Goal: Check status

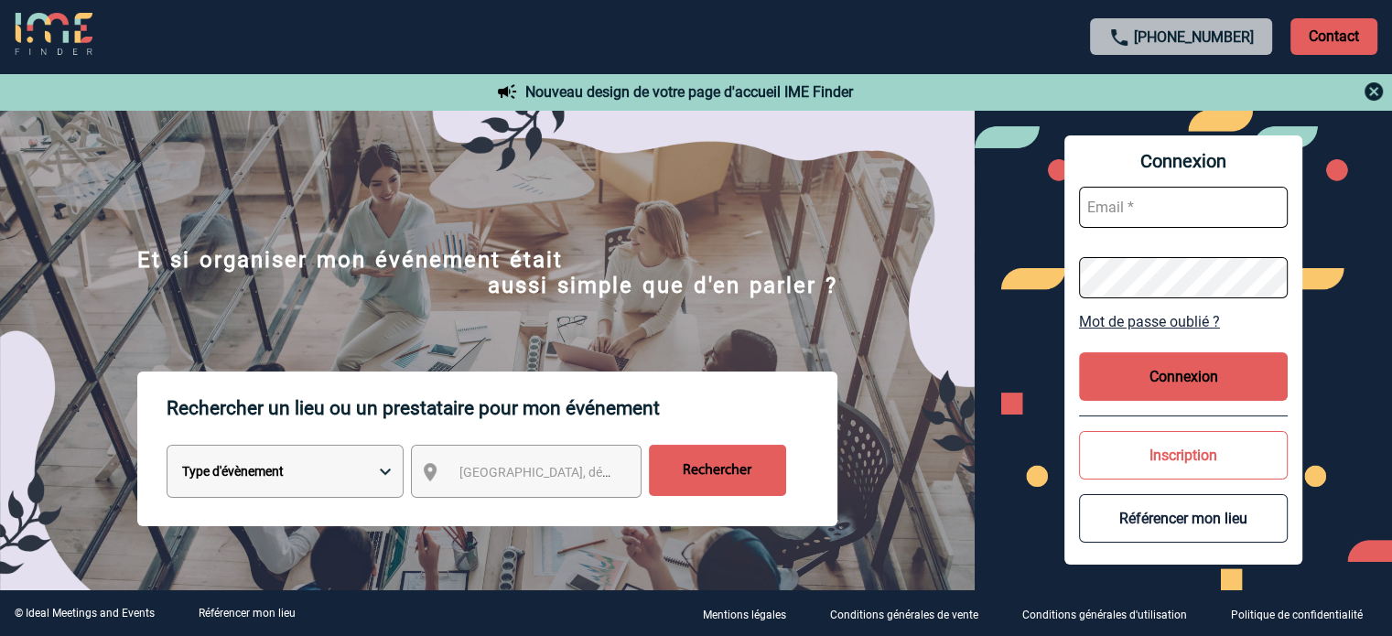
type input "tthiam@ime-groupe.com"
click at [1157, 369] on button "Connexion" at bounding box center [1183, 376] width 209 height 49
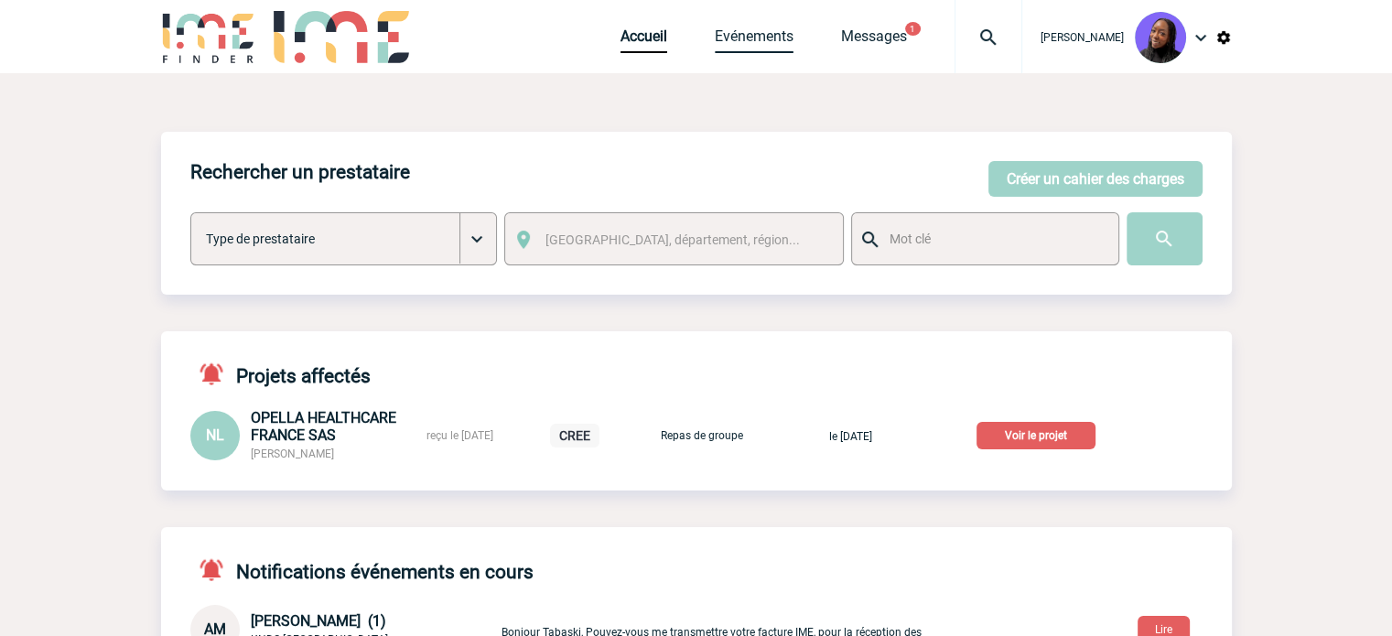
click at [785, 36] on link "Evénements" at bounding box center [754, 40] width 79 height 26
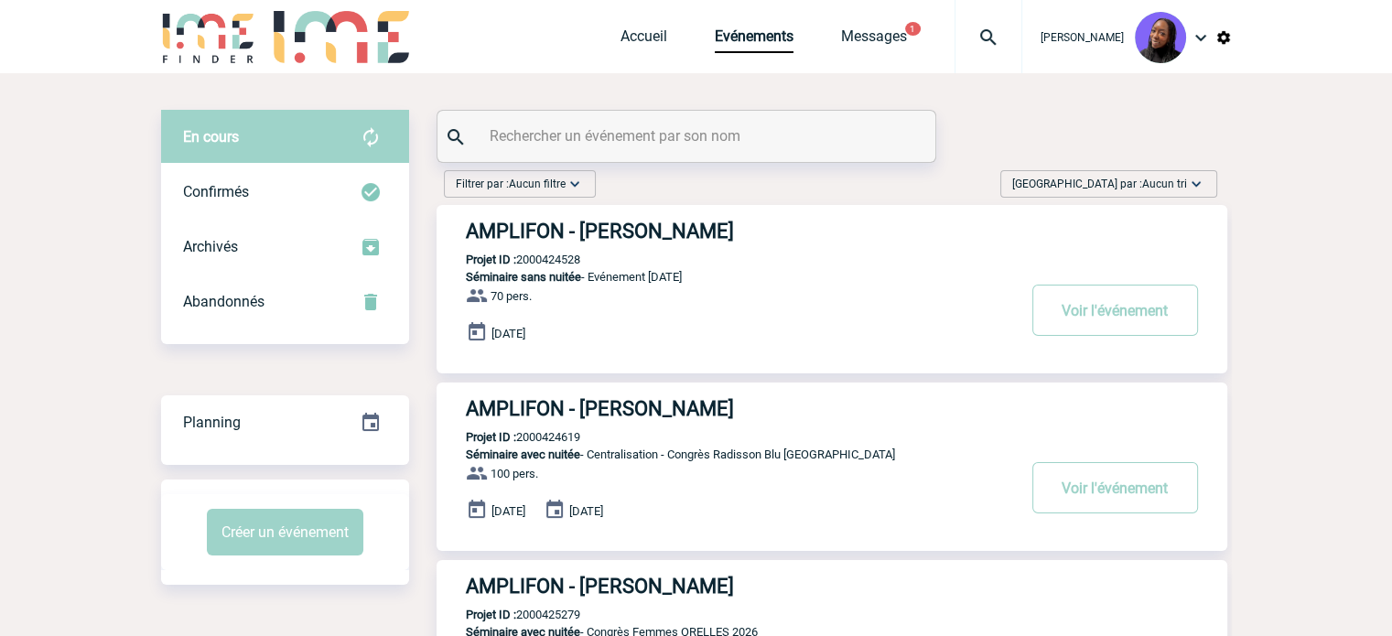
click at [558, 138] on input "text" at bounding box center [688, 136] width 407 height 27
paste input "2000425620"
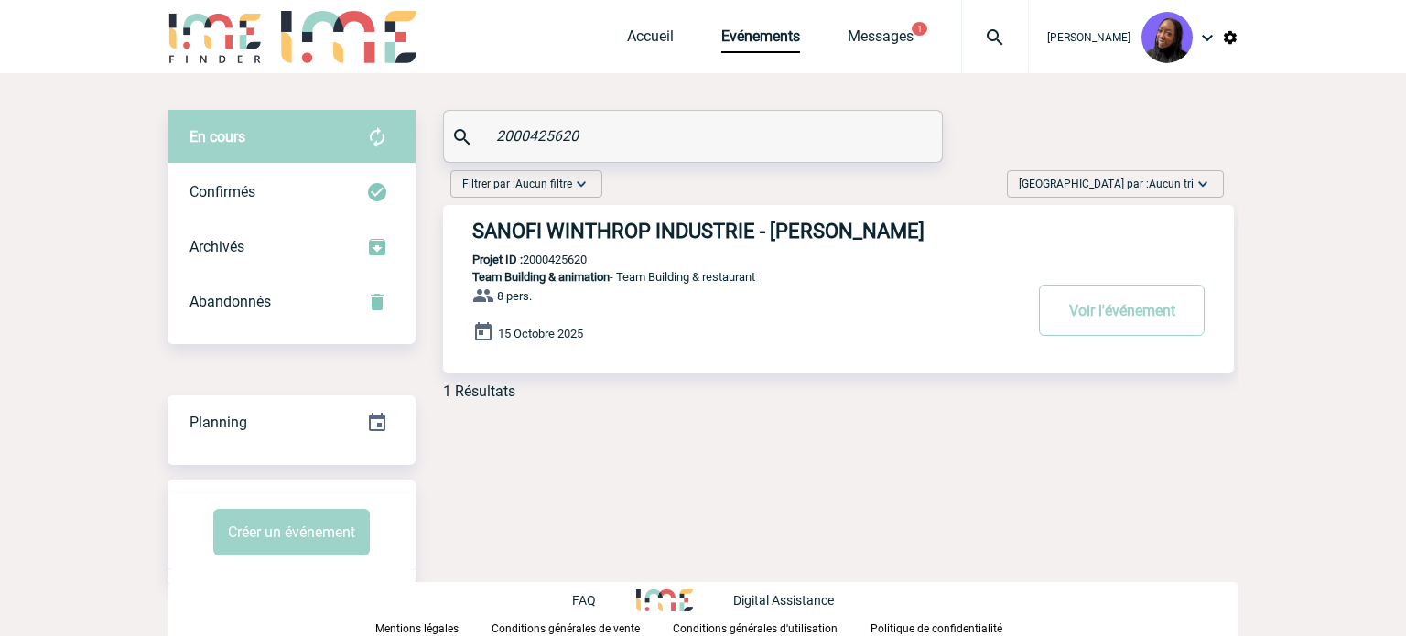
type input "2000425620"
click at [671, 232] on h3 "SANOFI WINTHROP INDUSTRIE - [PERSON_NAME]" at bounding box center [746, 231] width 549 height 23
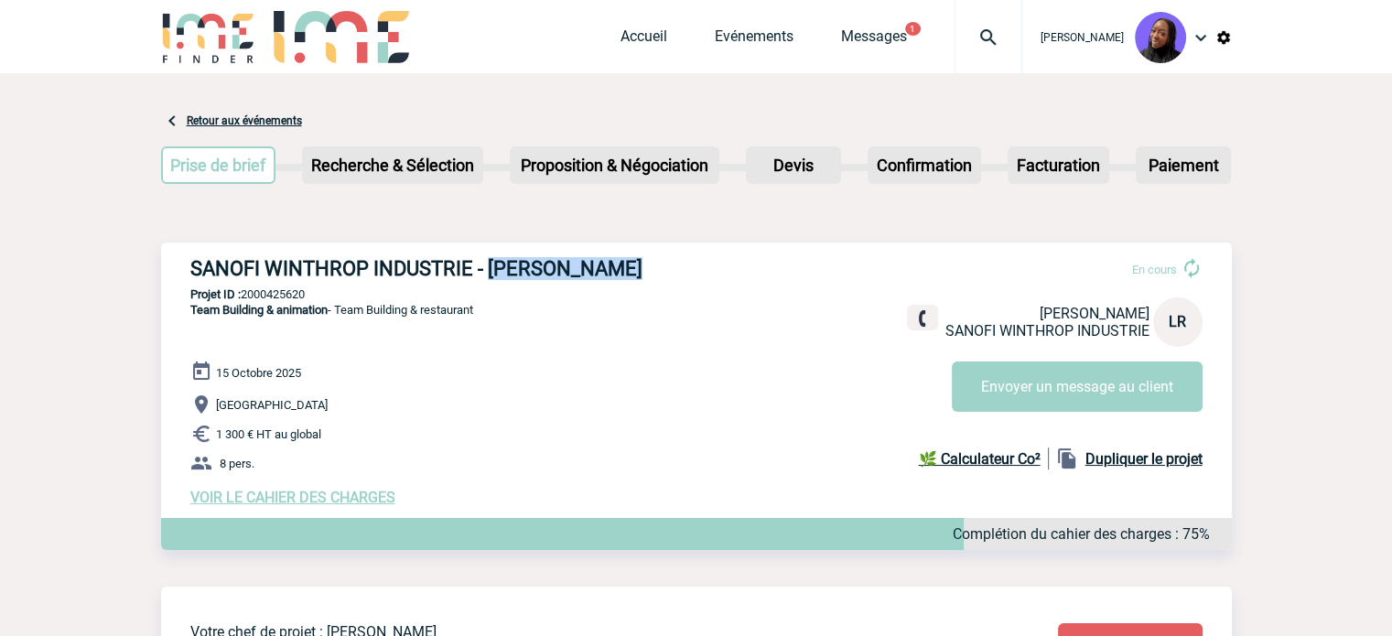
drag, startPoint x: 584, startPoint y: 265, endPoint x: 490, endPoint y: 258, distance: 94.6
click at [490, 258] on h3 "SANOFI WINTHROP INDUSTRIE - Laura RENAULT" at bounding box center [464, 268] width 549 height 23
copy h3 "Laura RENAULT"
